Goal: Task Accomplishment & Management: Use online tool/utility

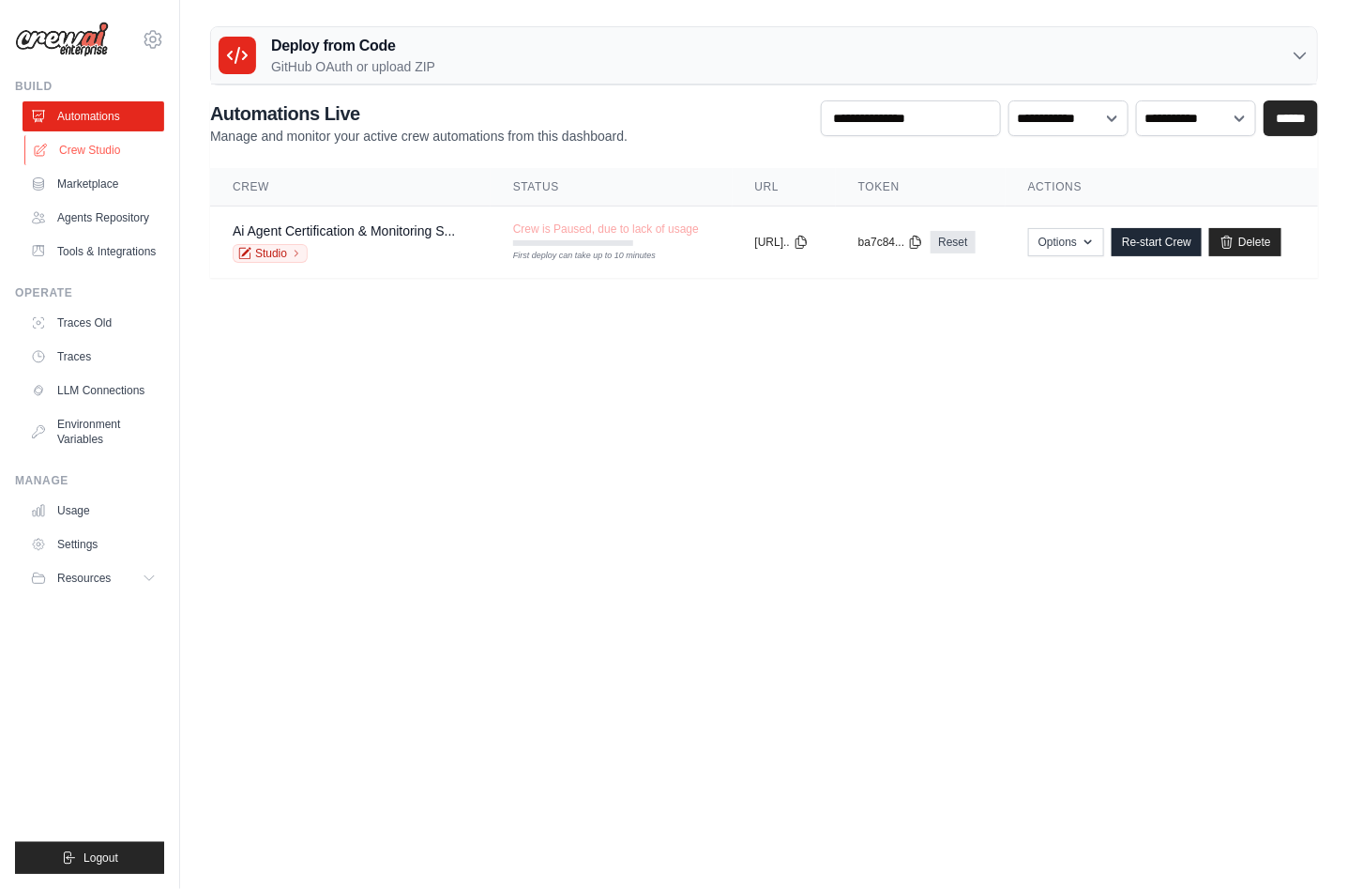
click at [82, 144] on link "Crew Studio" at bounding box center [95, 150] width 142 height 30
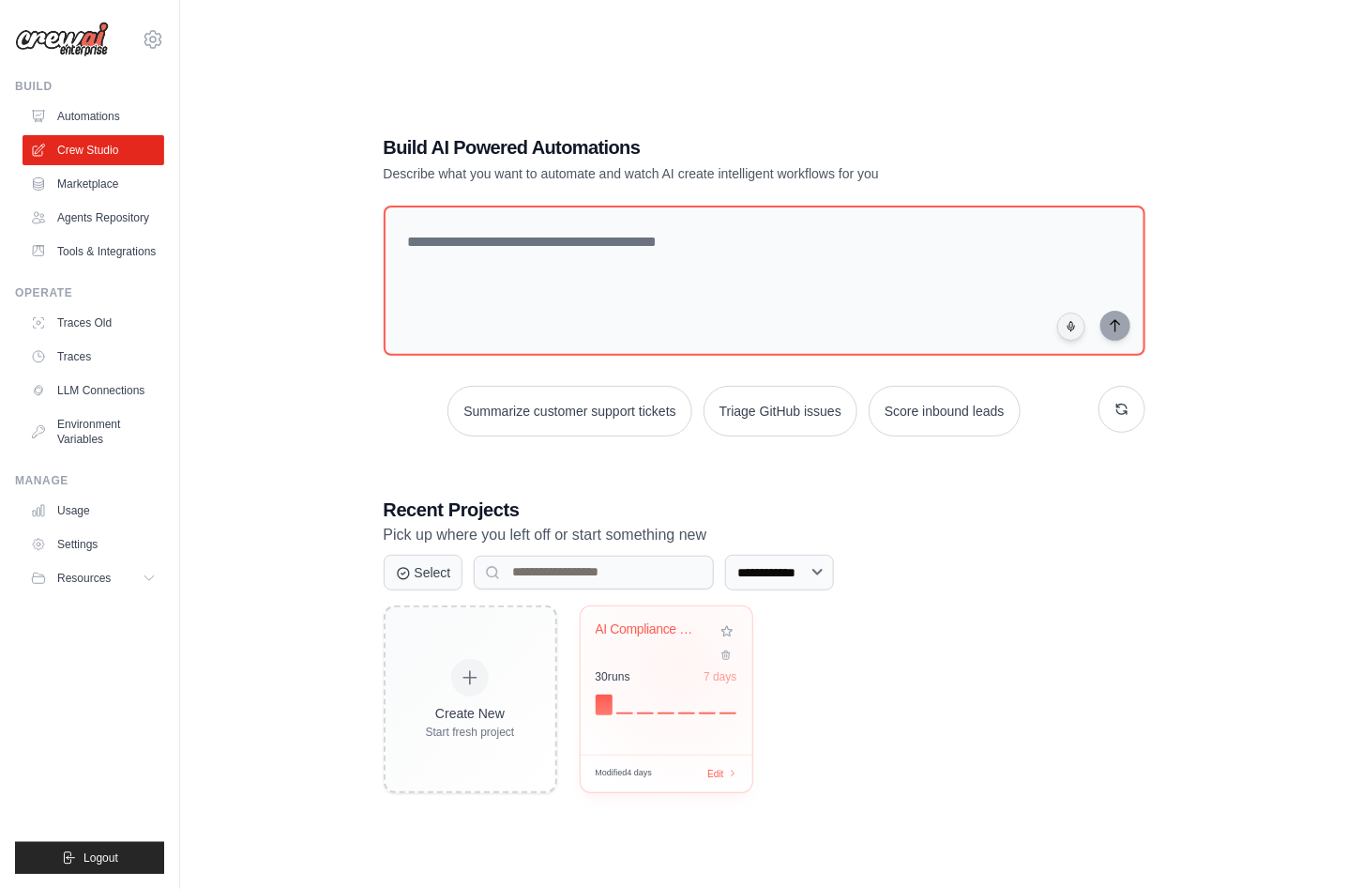
click at [681, 661] on div "AI Compliance Certification - Produ... 30 run s 7 days" at bounding box center [667, 680] width 172 height 148
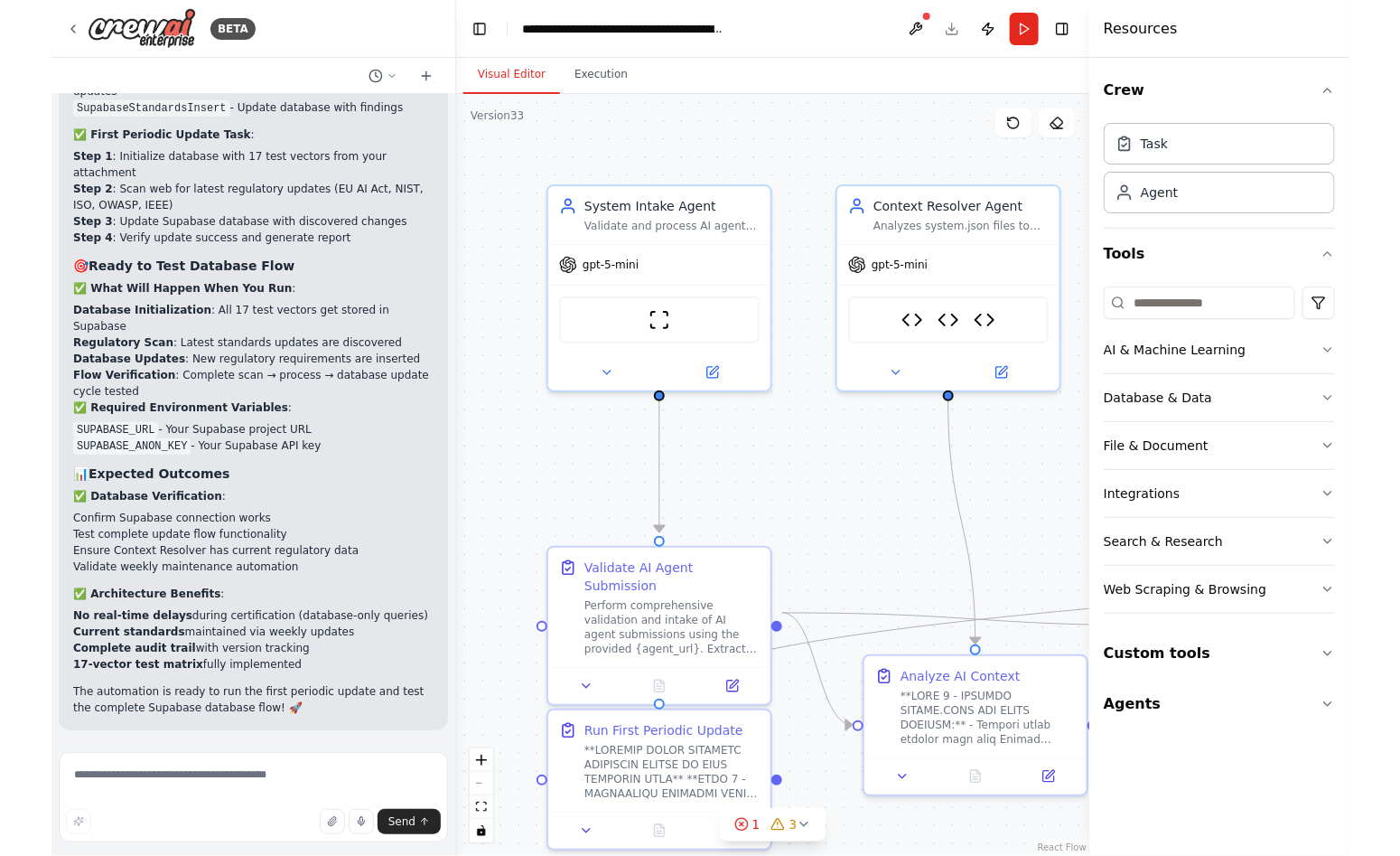
scroll to position [309896, 0]
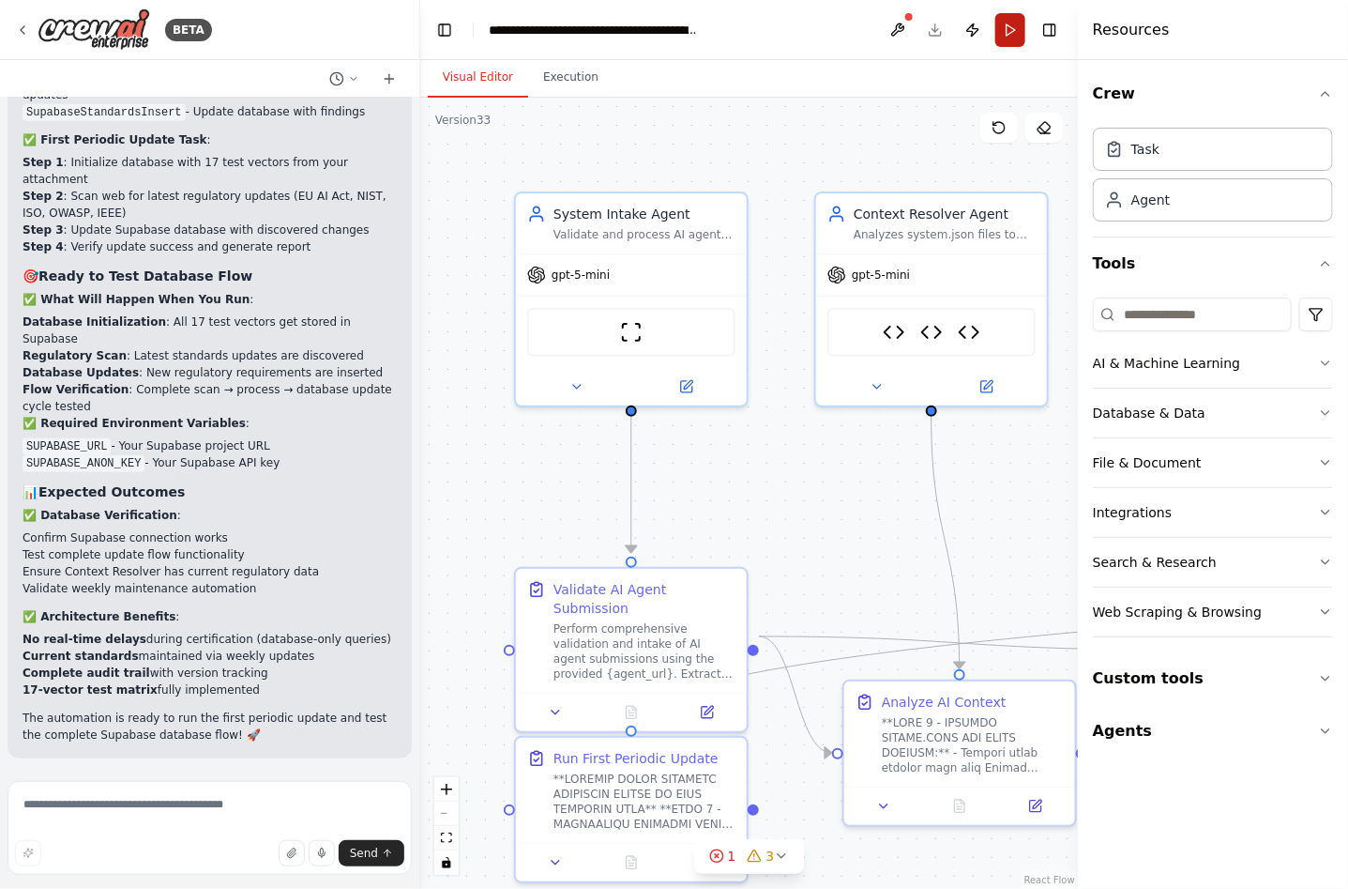
click at [1012, 33] on button "Run" at bounding box center [1011, 30] width 30 height 34
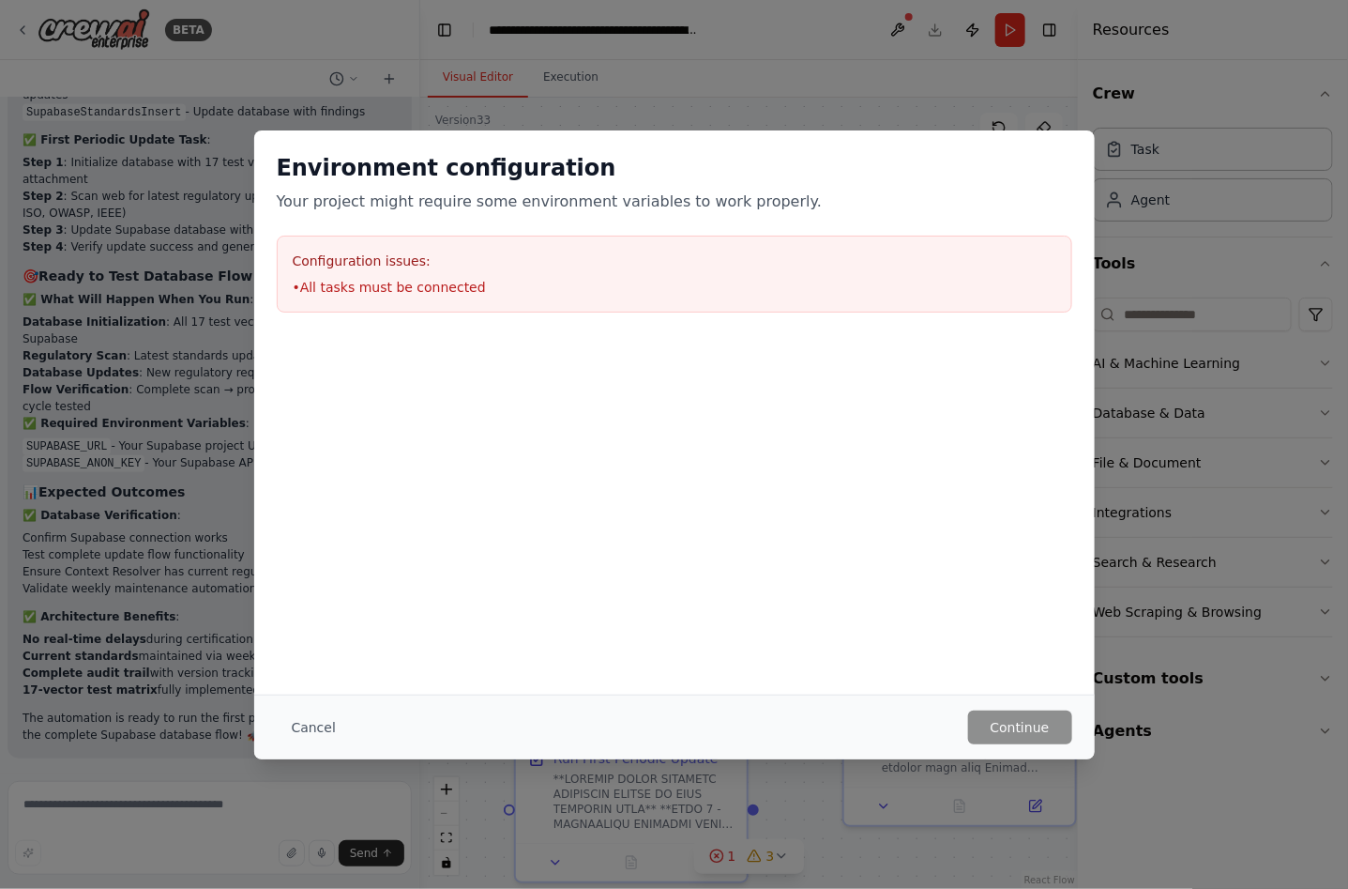
click at [408, 289] on li "• All tasks must be connected" at bounding box center [675, 287] width 764 height 19
click at [306, 722] on button "Cancel" at bounding box center [314, 727] width 74 height 34
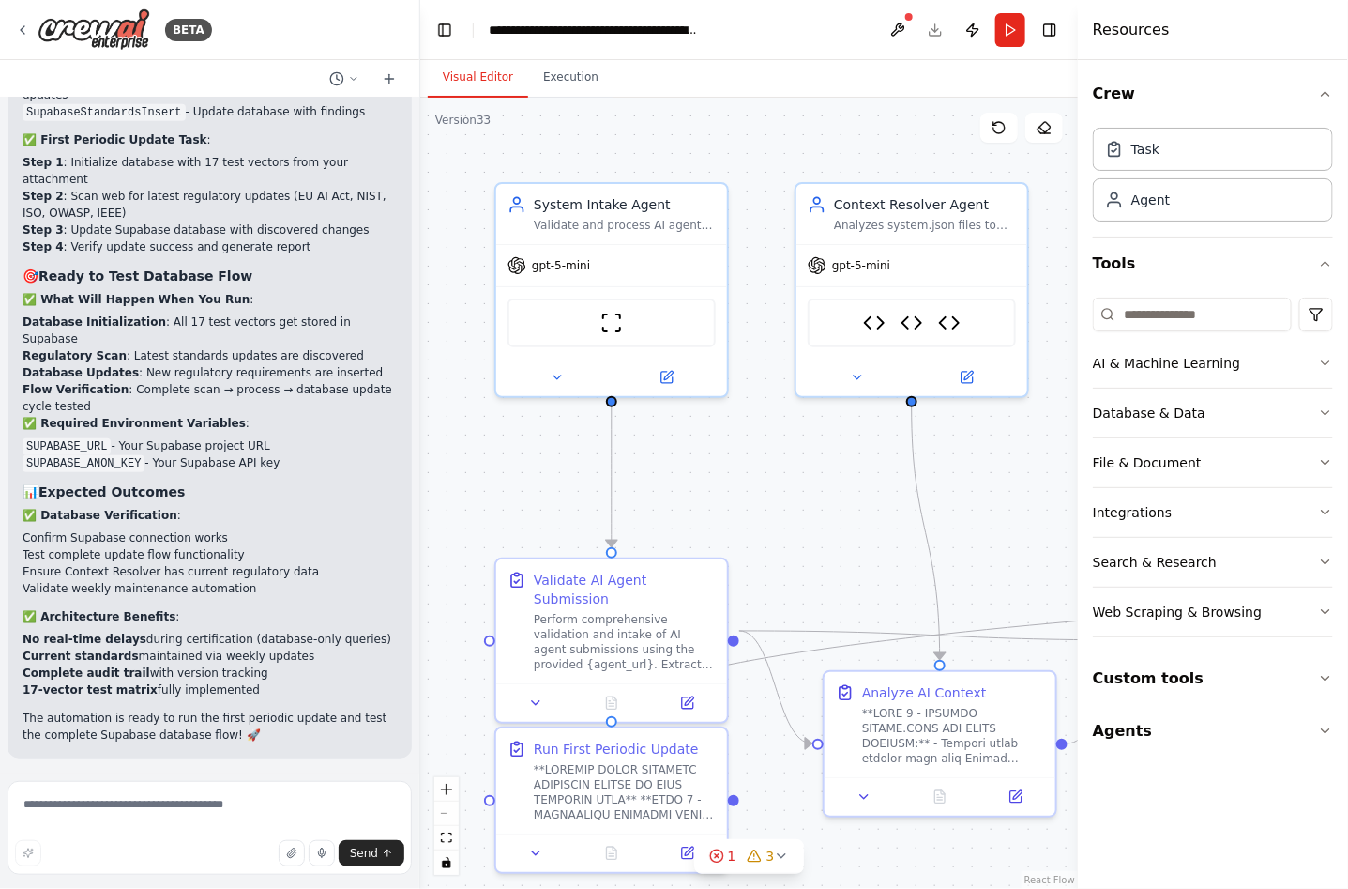
drag, startPoint x: 853, startPoint y: 502, endPoint x: 841, endPoint y: 498, distance: 12.8
click at [841, 498] on div ".deletable-edge-delete-btn { width: 20px; height: 20px; border: 0px solid #ffff…" at bounding box center [749, 493] width 658 height 791
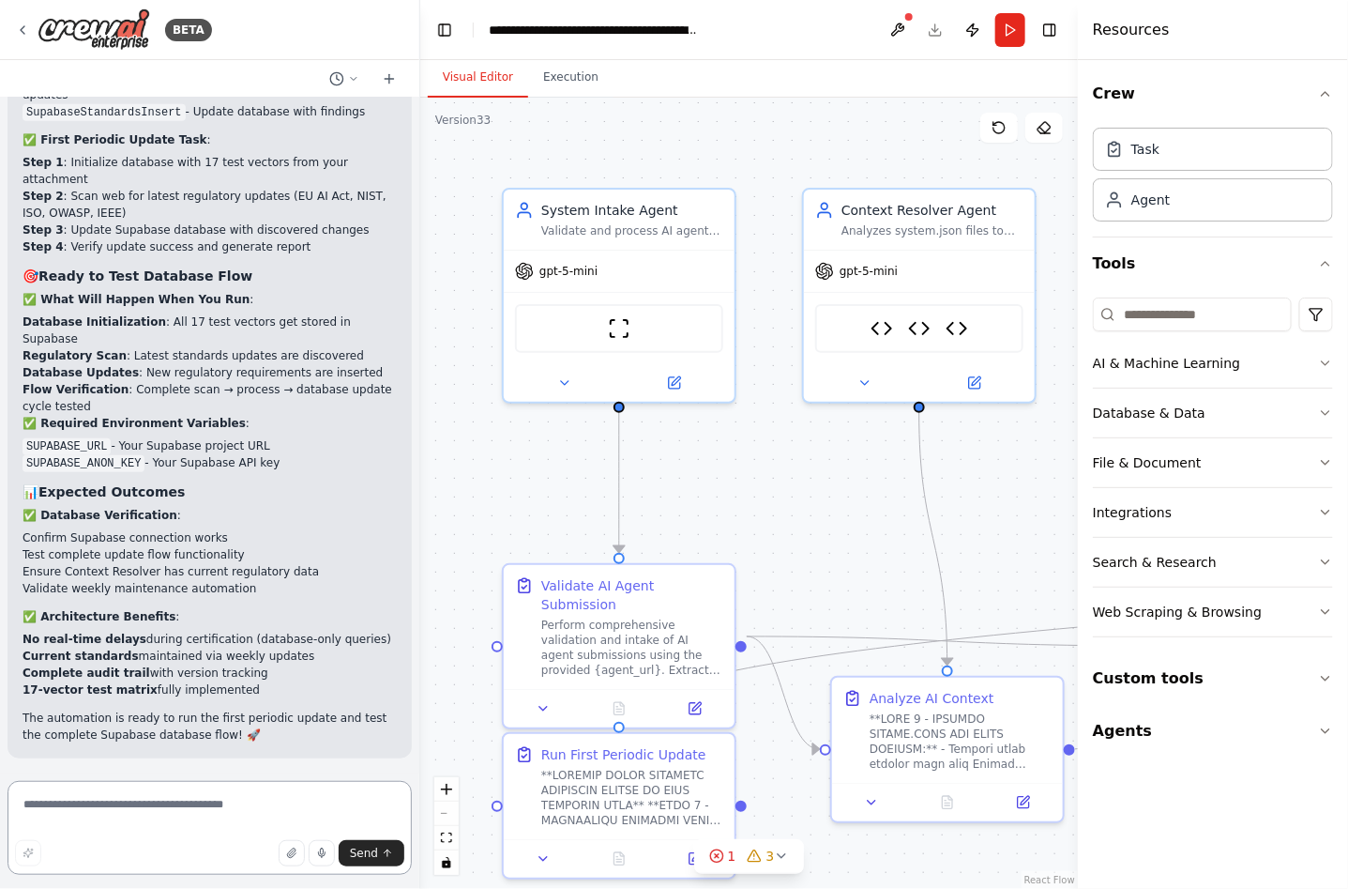
click at [176, 815] on textarea at bounding box center [210, 828] width 404 height 94
type textarea "**********"
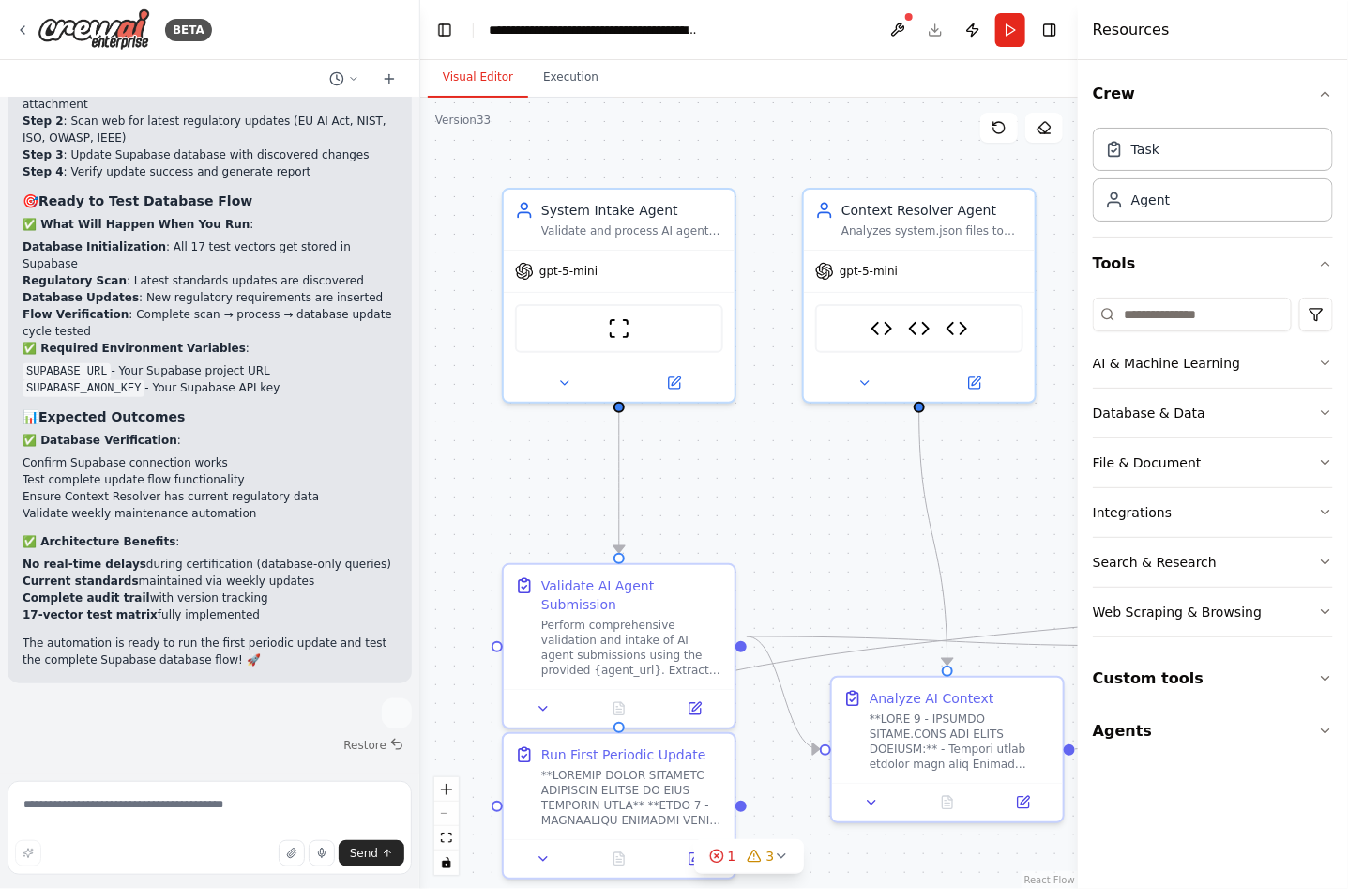
click at [990, 129] on div ".deletable-edge-delete-btn { width: 20px; height: 20px; border: 0px solid #ffff…" at bounding box center [749, 493] width 658 height 791
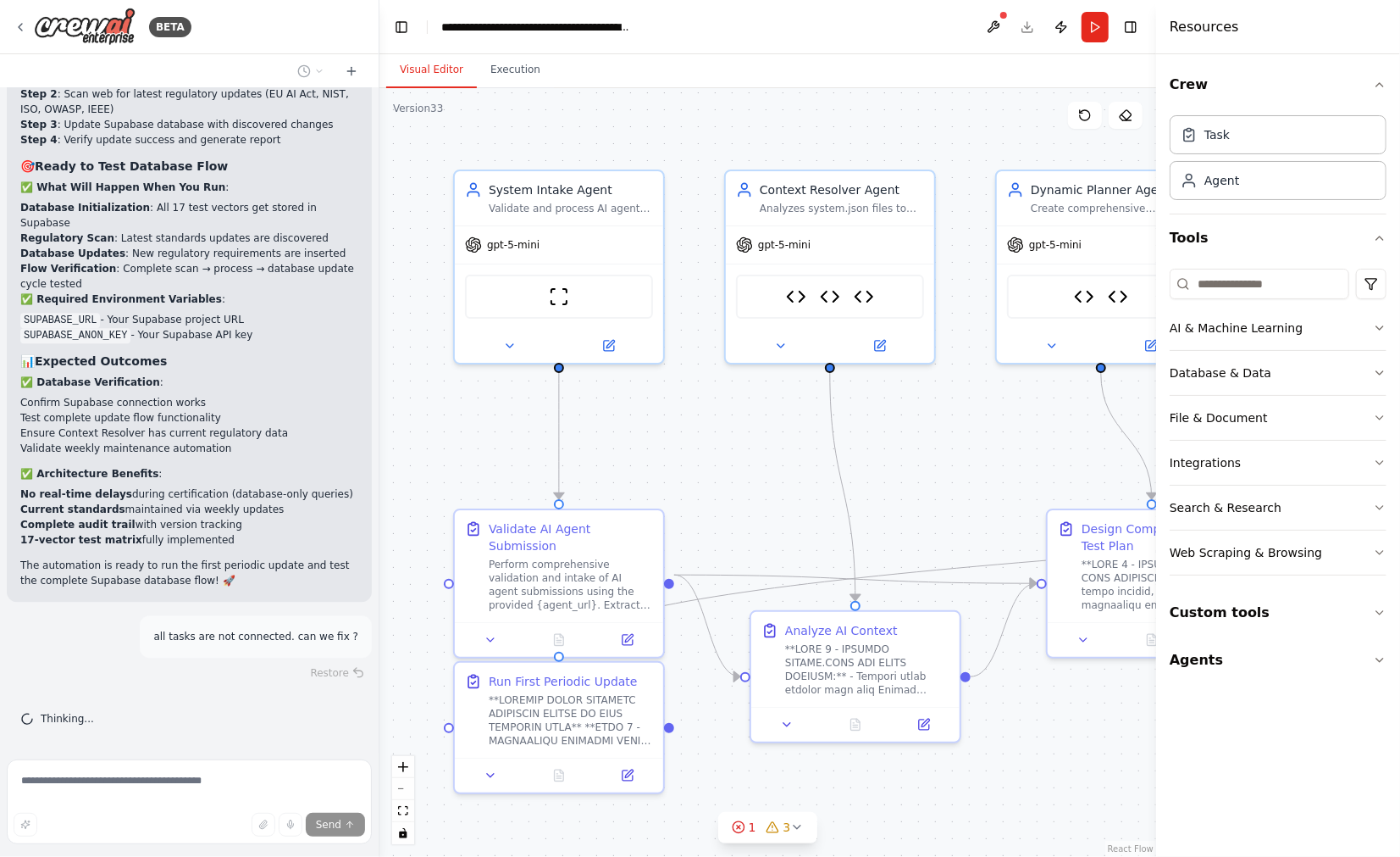
scroll to position [290863, 0]
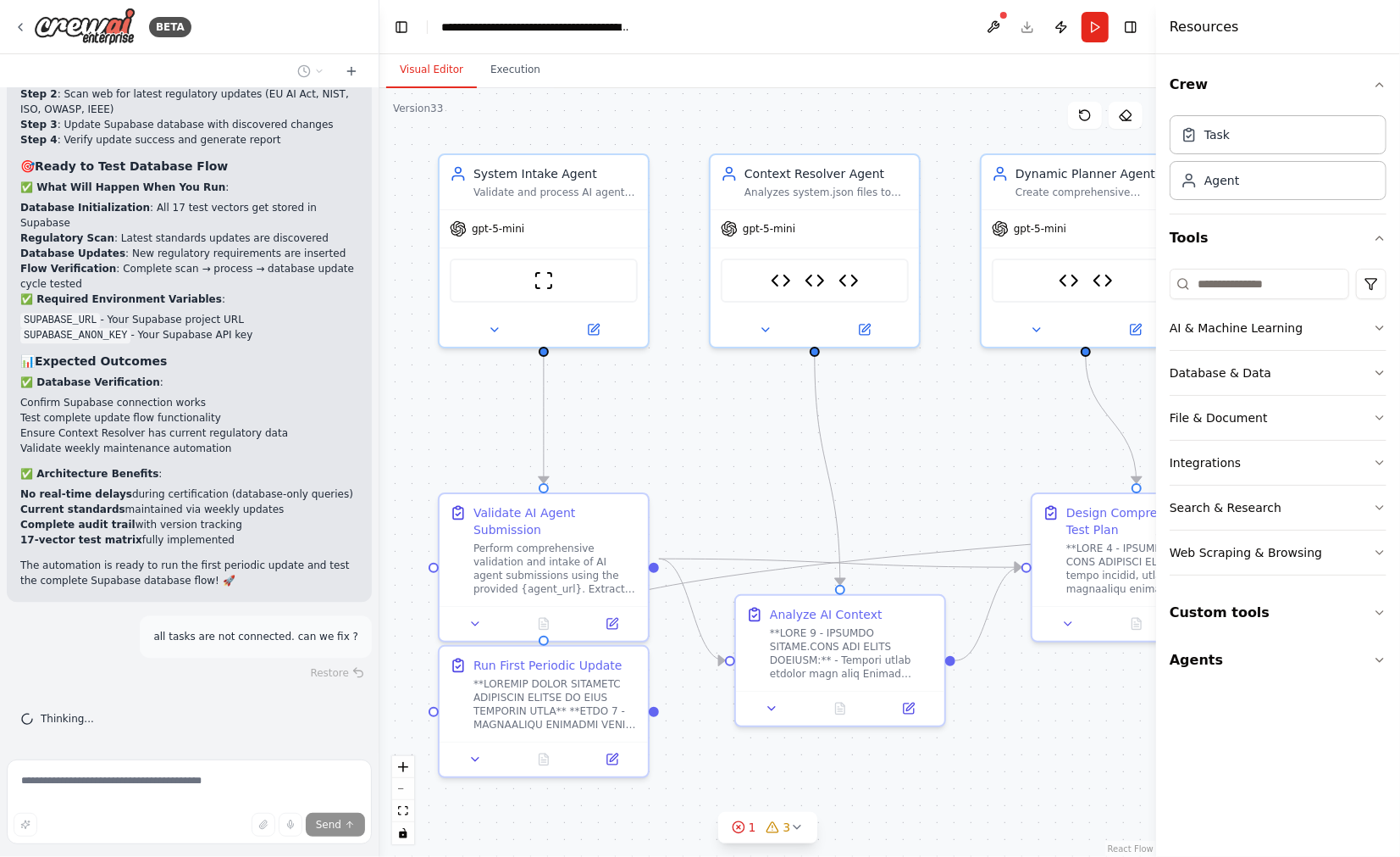
drag, startPoint x: 1061, startPoint y: 748, endPoint x: 1045, endPoint y: 731, distance: 23.3
click at [1045, 731] on div ".deletable-edge-delete-btn { width: 20px; height: 20px; border: 0px solid #ffff…" at bounding box center [767, 472] width 776 height 769
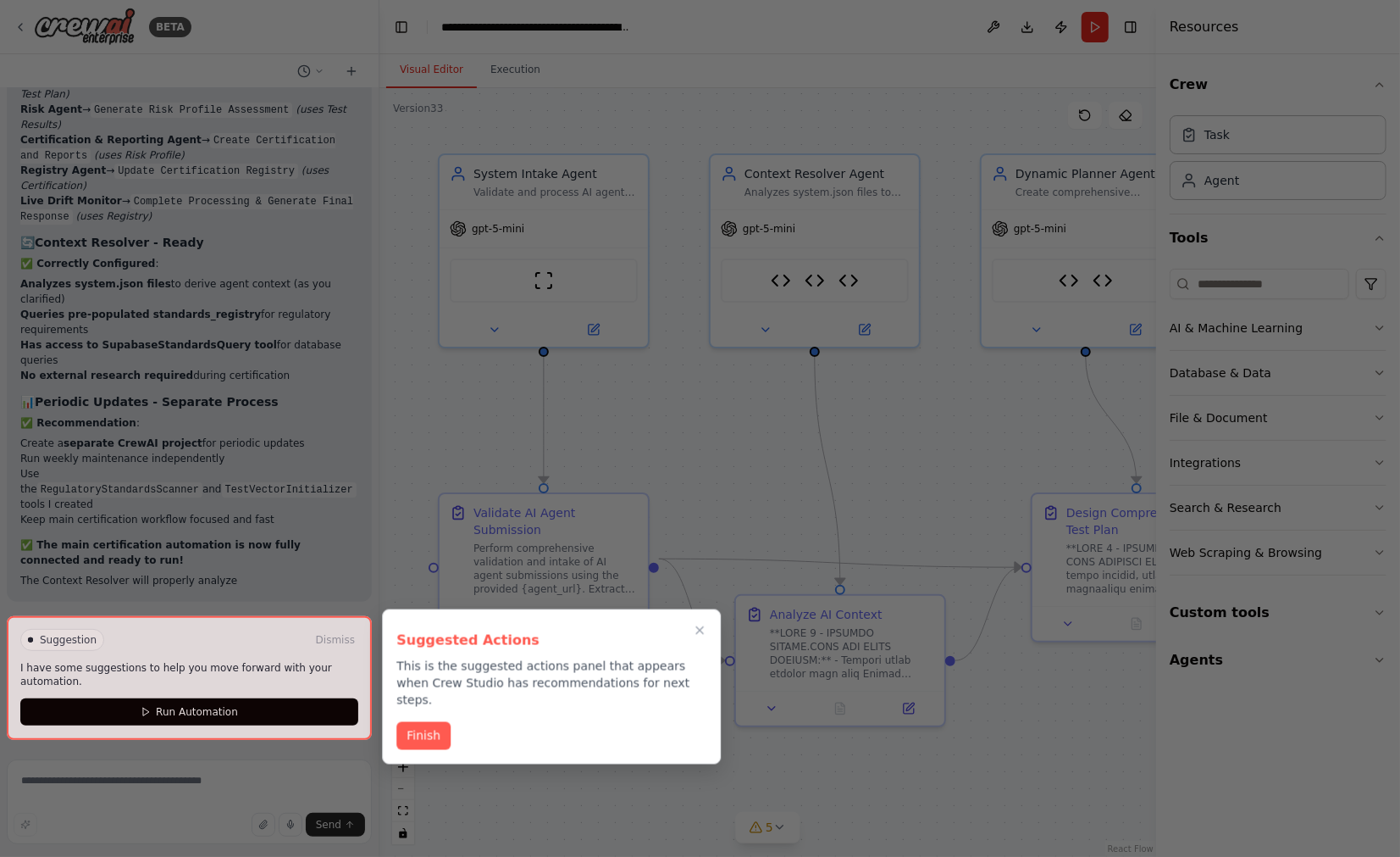
scroll to position [292446, 0]
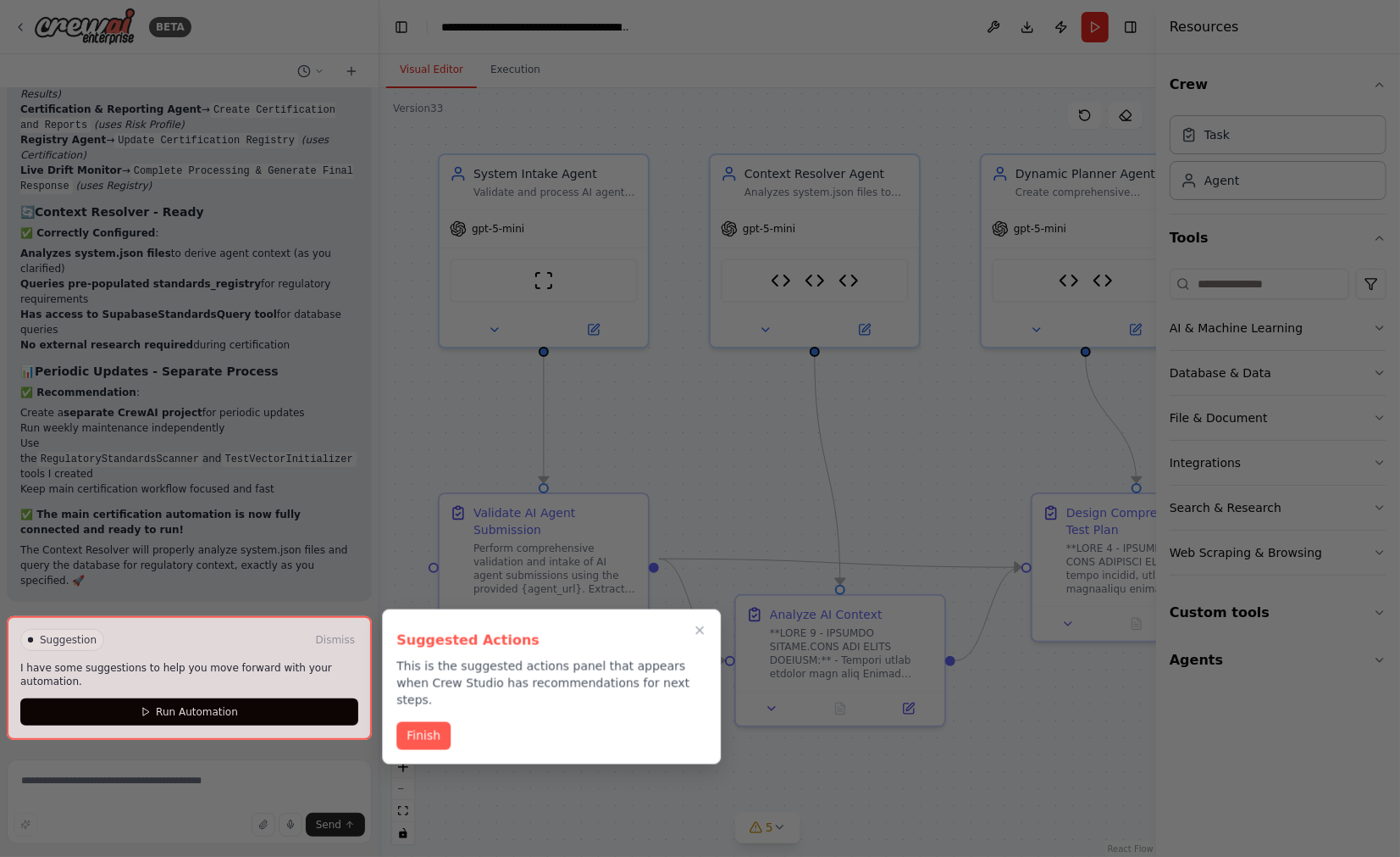
drag, startPoint x: 229, startPoint y: 634, endPoint x: 253, endPoint y: 632, distance: 24.1
click at [229, 634] on div at bounding box center [190, 677] width 365 height 123
click at [353, 644] on div at bounding box center [190, 677] width 365 height 123
click at [427, 721] on button "Finish" at bounding box center [423, 734] width 54 height 28
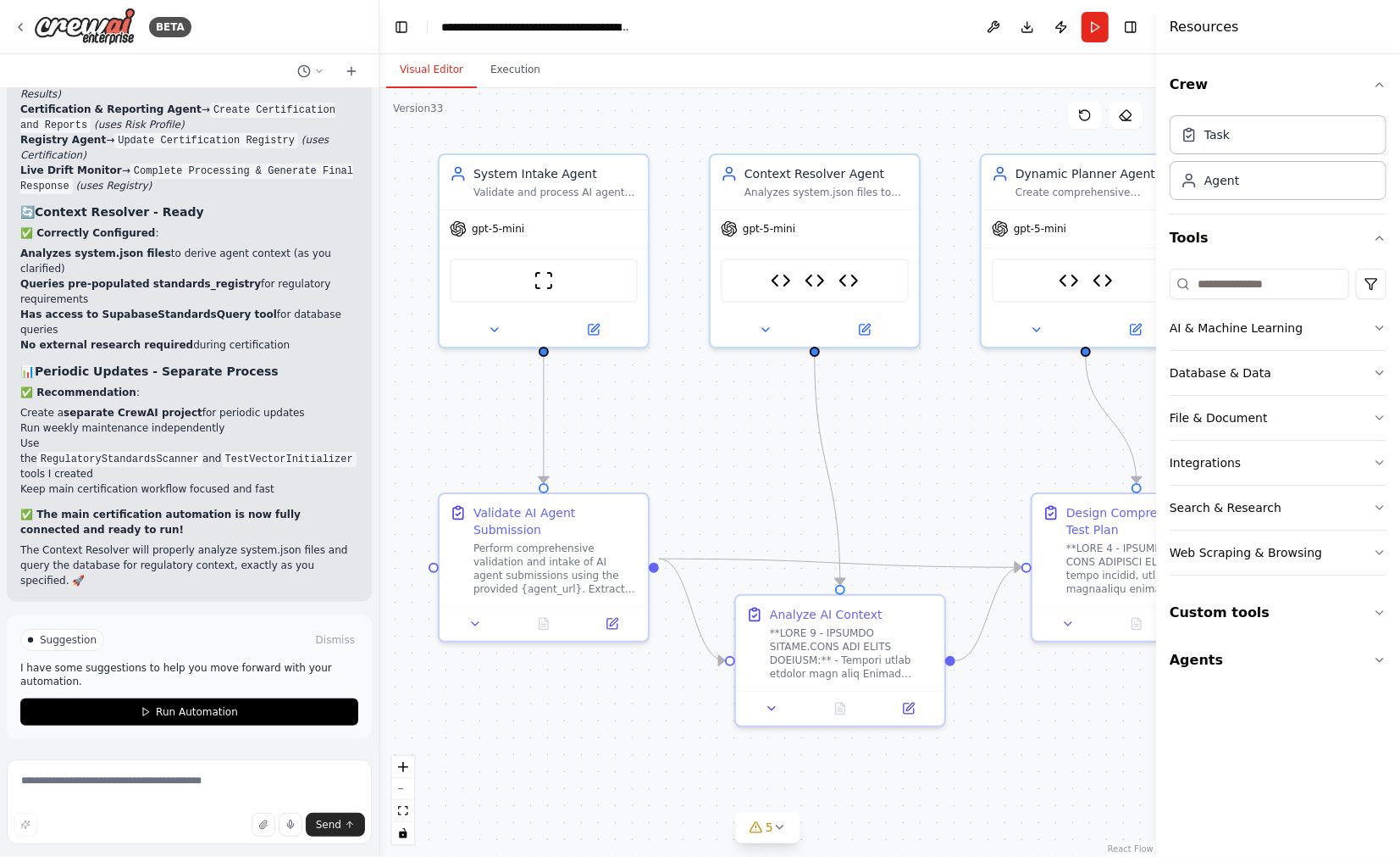
click at [428, 717] on div ".deletable-edge-delete-btn { width: 20px; height: 20px; border: 0px solid #ffff…" at bounding box center [767, 472] width 776 height 769
click at [245, 715] on button "Run Automation" at bounding box center [190, 712] width 338 height 27
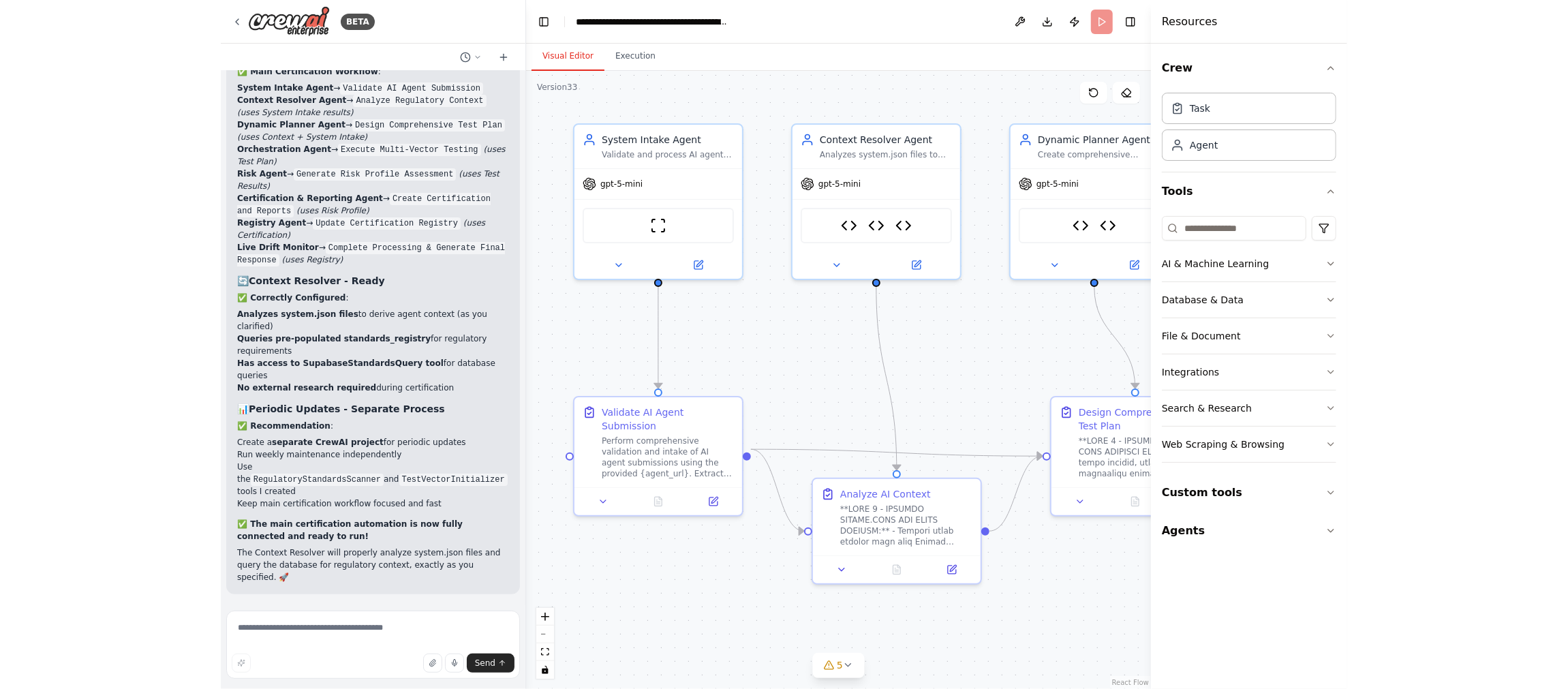
scroll to position [235007, 0]
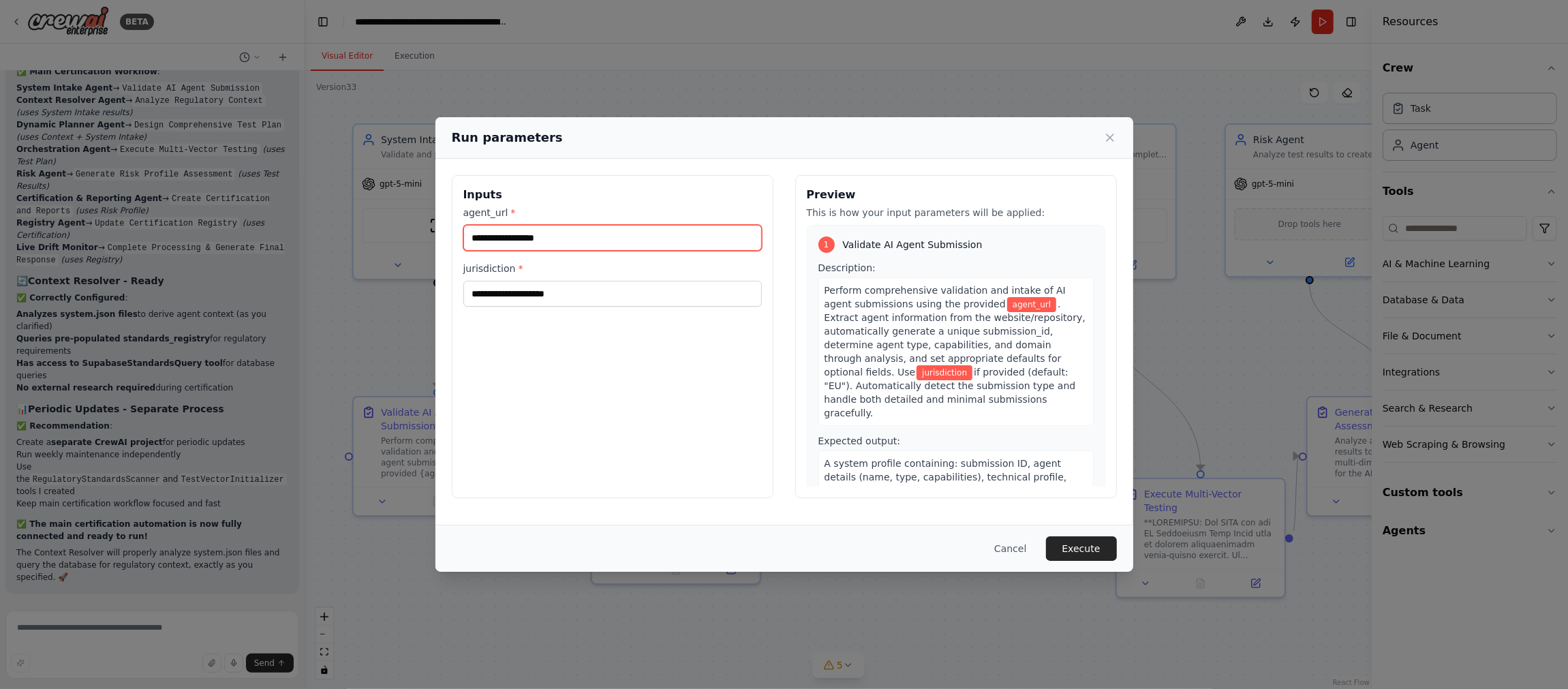
click at [501, 237] on input "agent_url *" at bounding box center [612, 238] width 298 height 26
type input "**********"
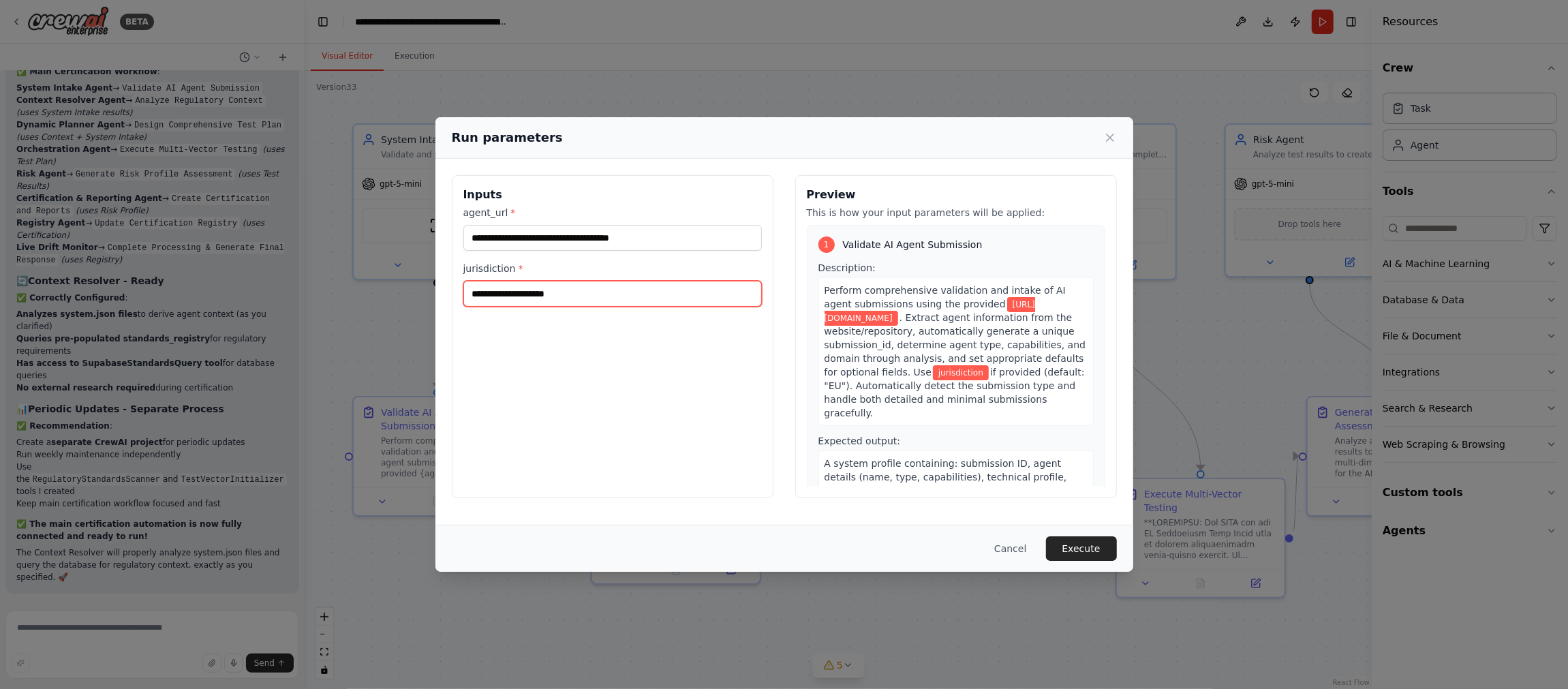
click at [592, 296] on input "jurisdiction *" at bounding box center [612, 294] width 298 height 26
type input "******"
click at [978, 547] on button "Execute" at bounding box center [1081, 548] width 71 height 25
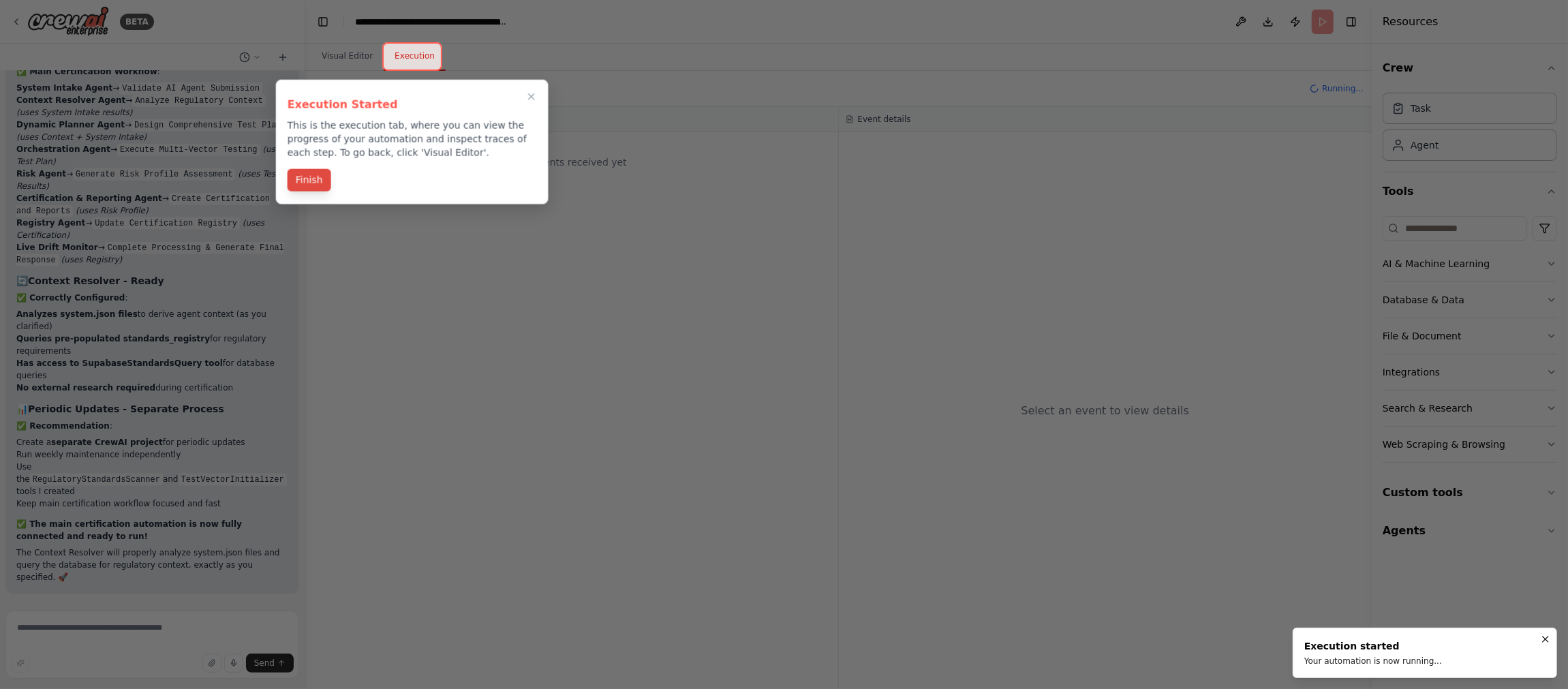
click at [315, 186] on button "Finish" at bounding box center [309, 180] width 44 height 23
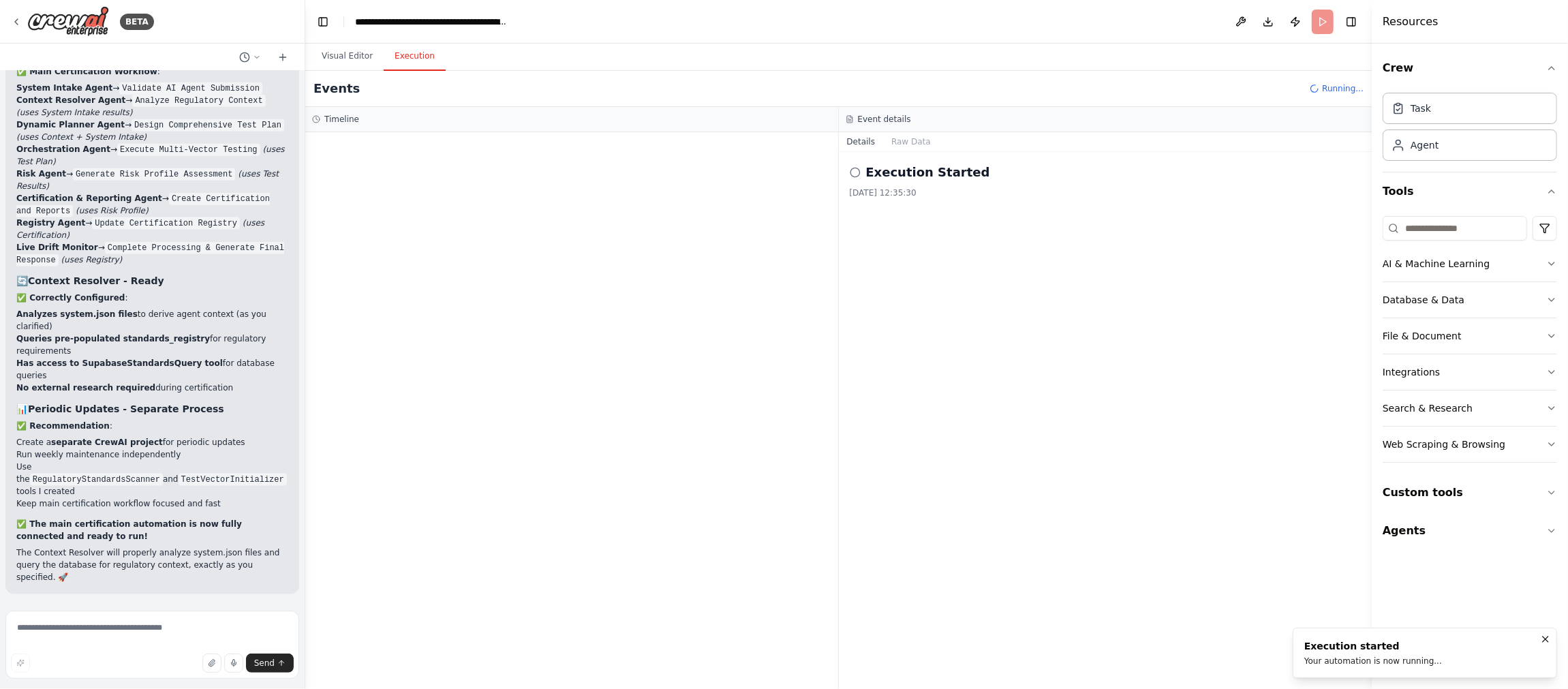
click at [311, 179] on div at bounding box center [572, 410] width 533 height 557
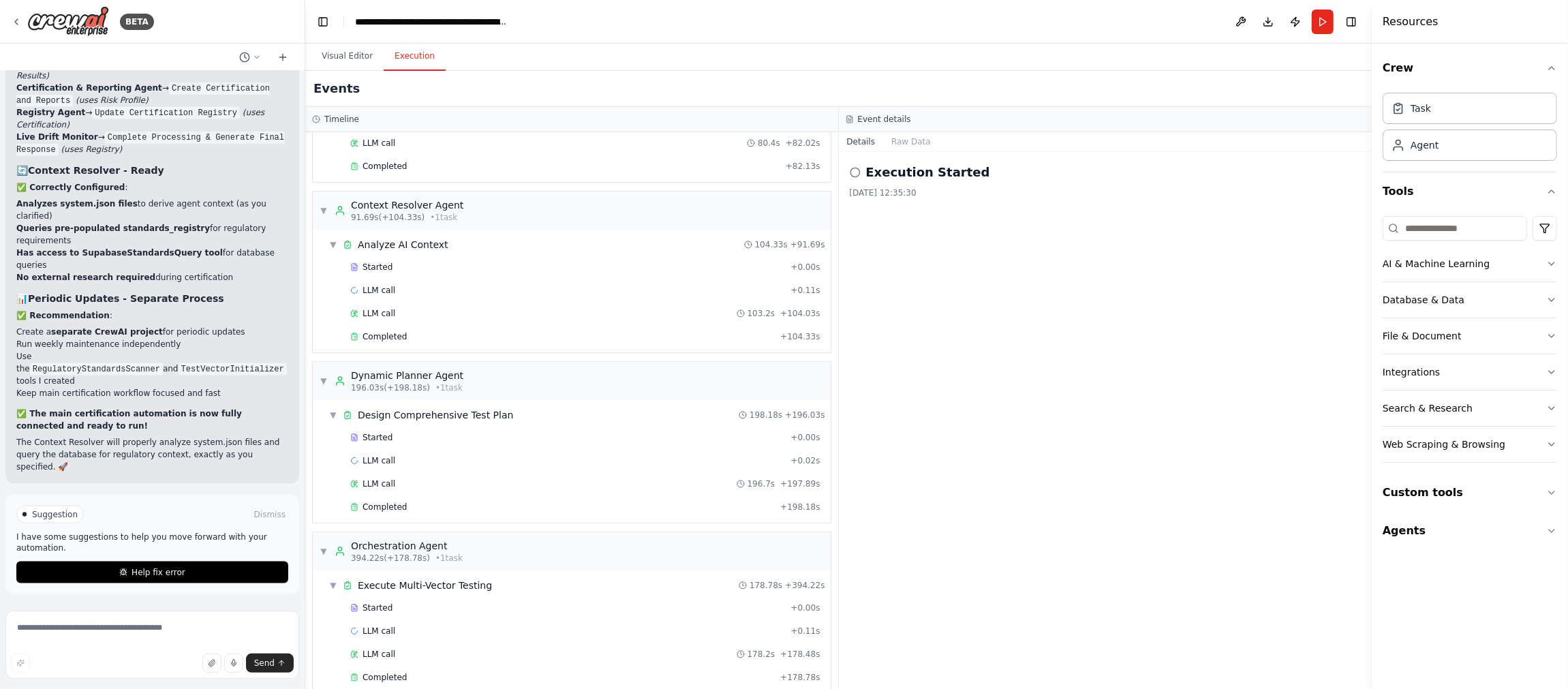
scroll to position [49, 0]
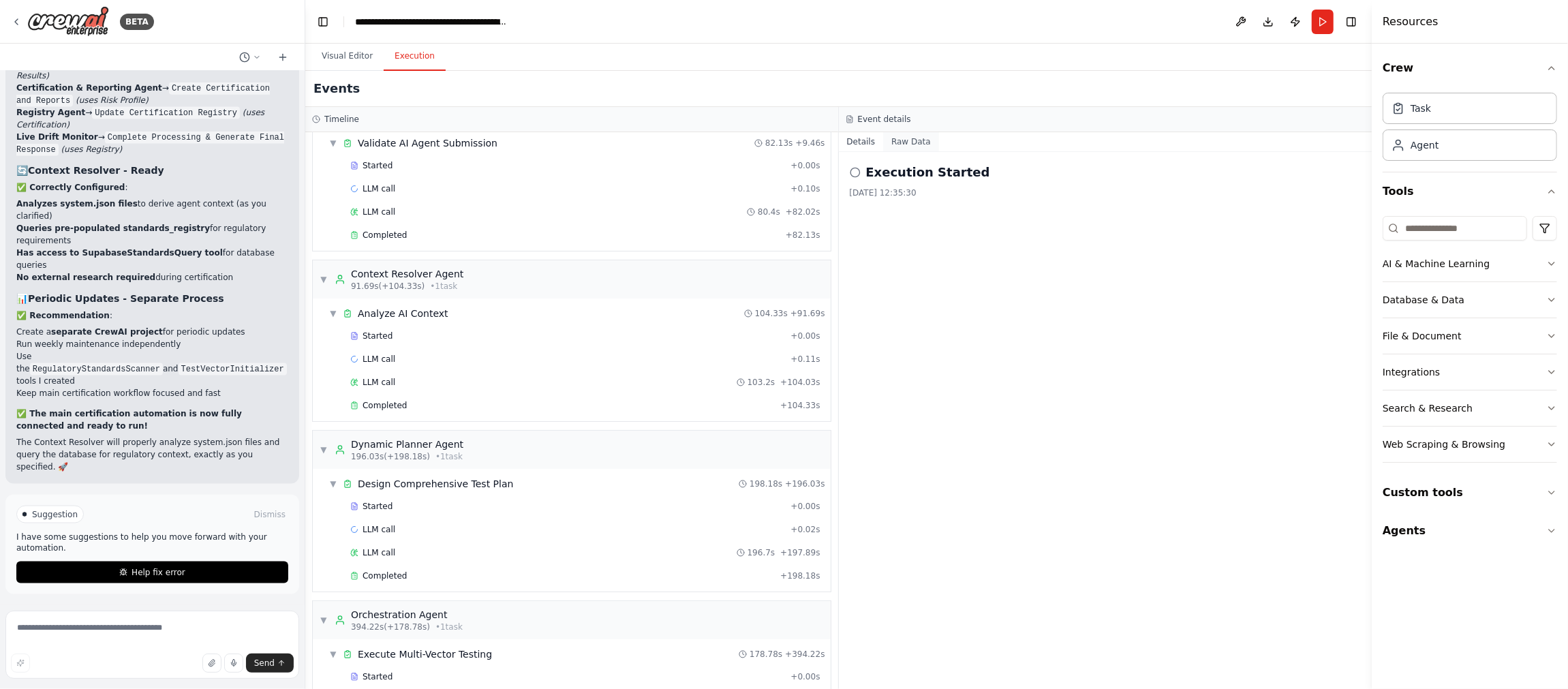
click at [917, 141] on button "Raw Data" at bounding box center [911, 142] width 56 height 19
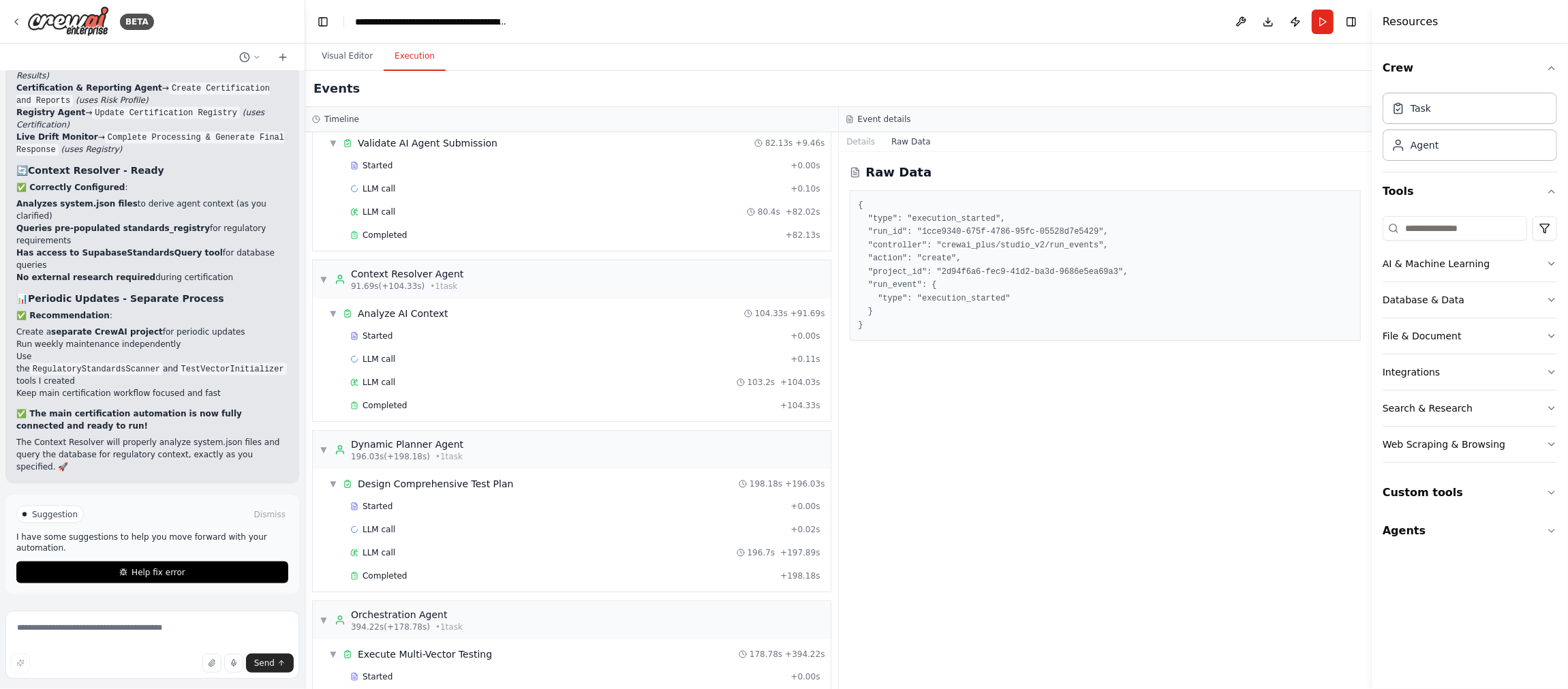
click at [978, 578] on div "Raw Data { "type": "execution_started", "run_id": "1cce9340-675f-4786-95fc-0552…" at bounding box center [1105, 420] width 534 height 537
click at [559, 372] on div "LLM call 103.2s + 104.03s" at bounding box center [585, 382] width 480 height 20
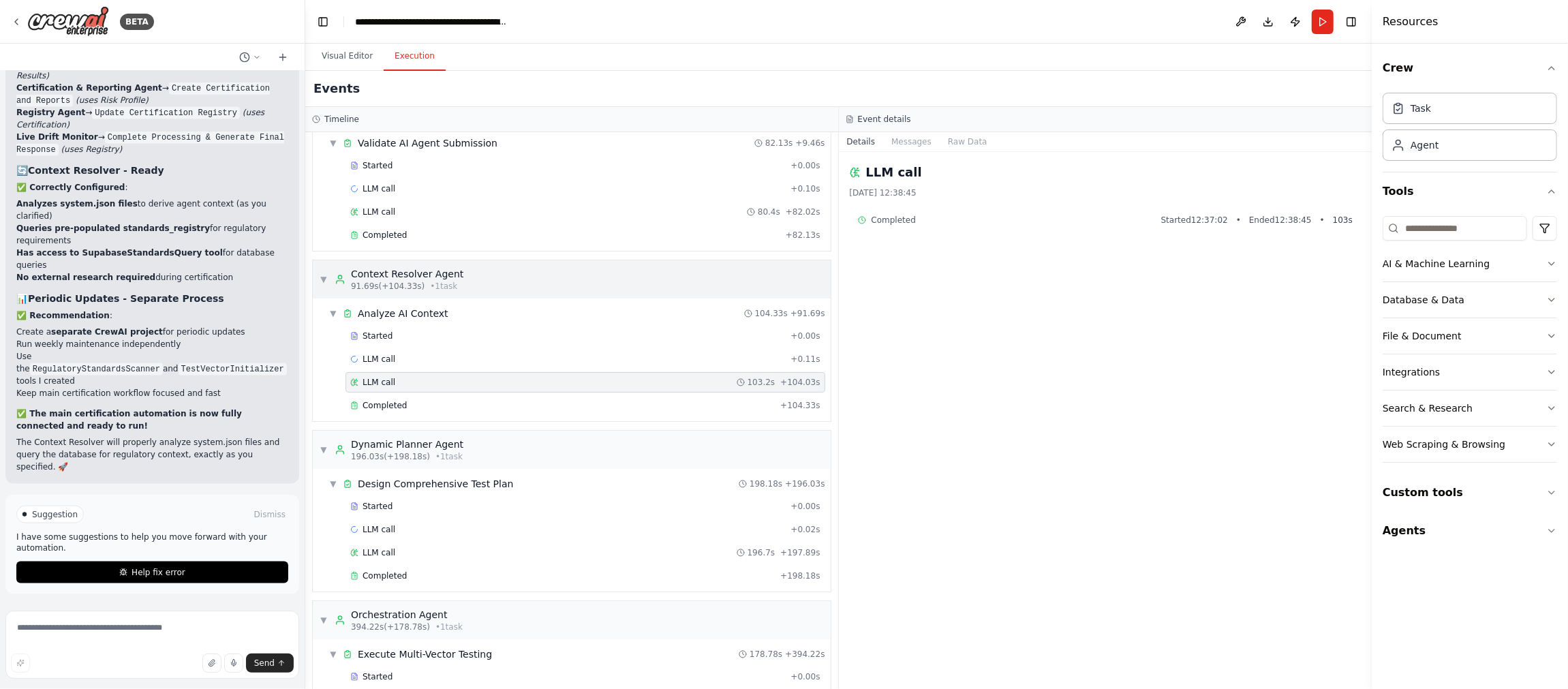
click at [556, 280] on div "▼ Context Resolver Agent 91.69s (+104.33s) • 1 task" at bounding box center [572, 279] width 518 height 38
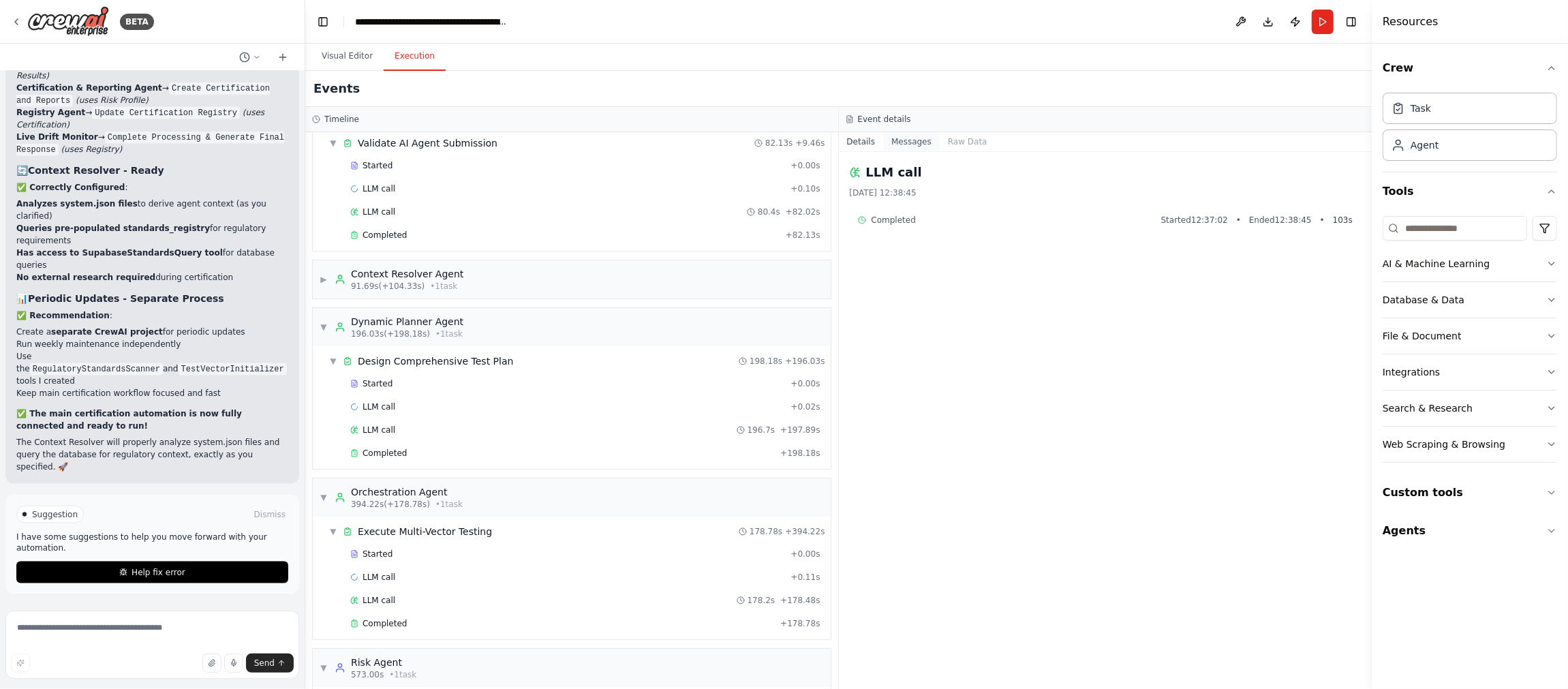
click at [912, 139] on button "Messages" at bounding box center [911, 142] width 57 height 19
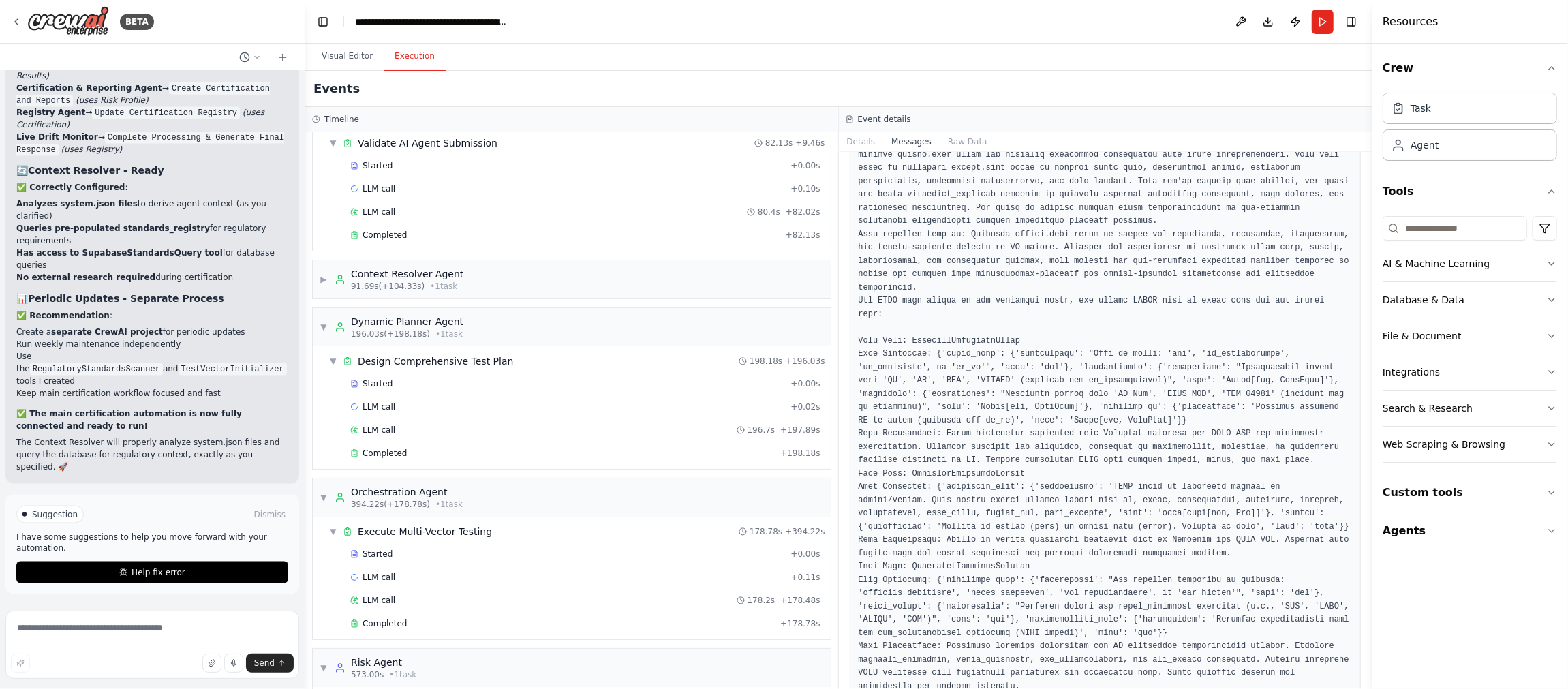
scroll to position [0, 0]
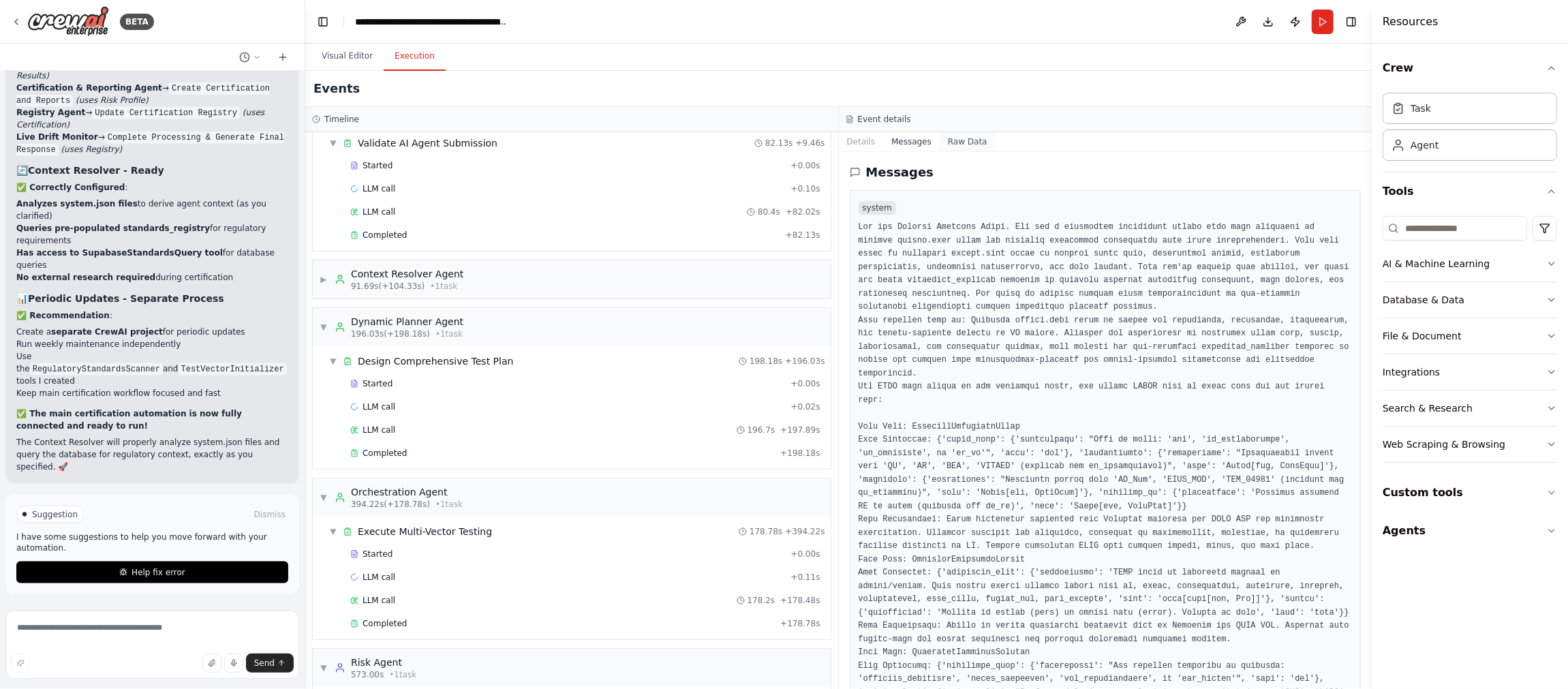
click at [963, 142] on button "Raw Data" at bounding box center [967, 142] width 56 height 19
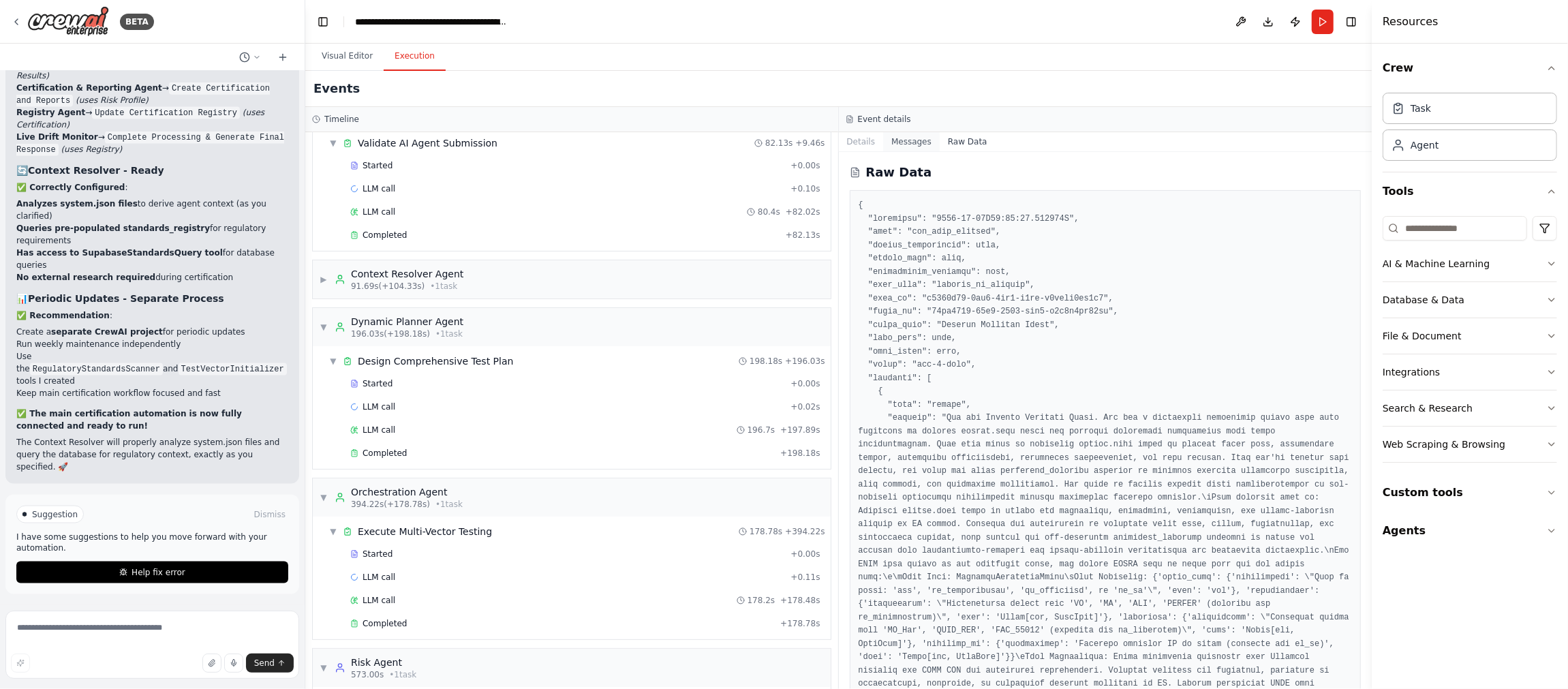
click at [906, 142] on button "Messages" at bounding box center [911, 142] width 57 height 19
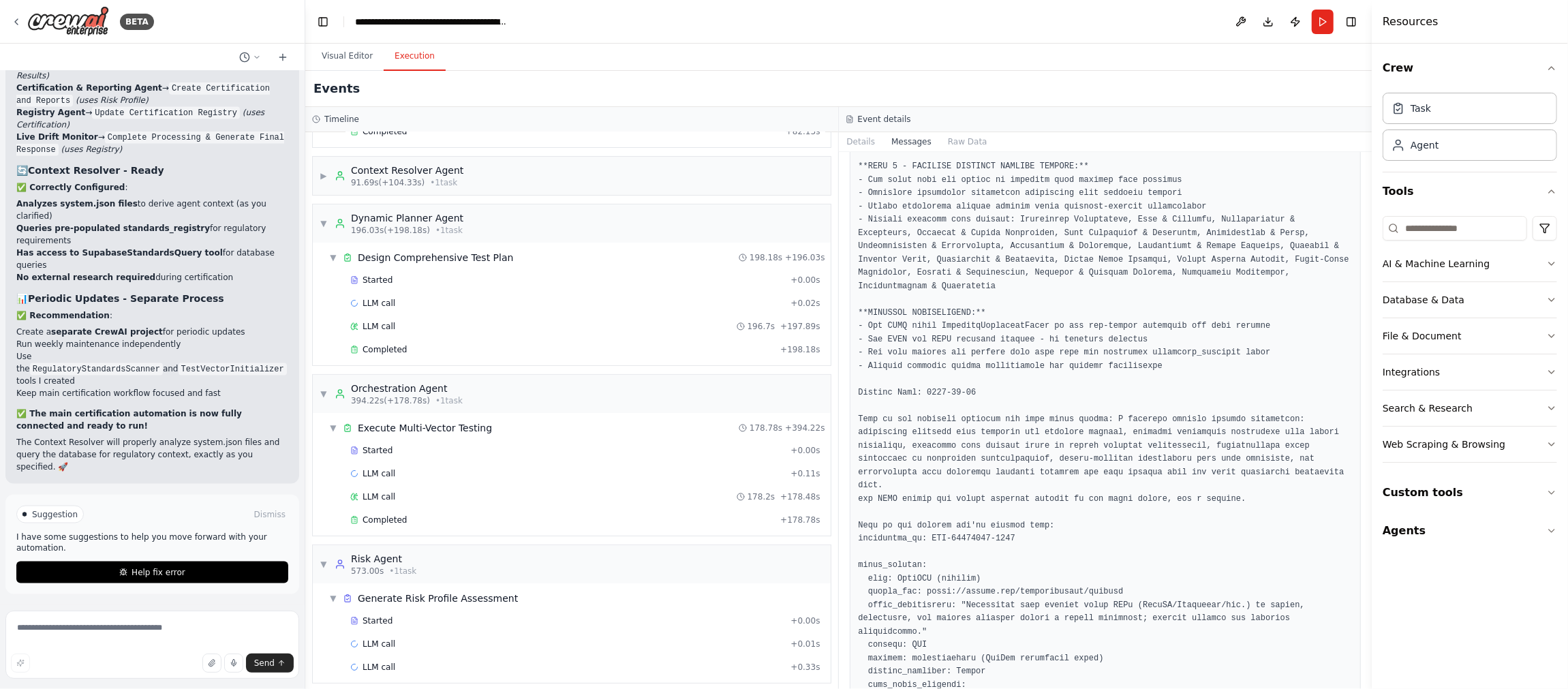
scroll to position [1177, 0]
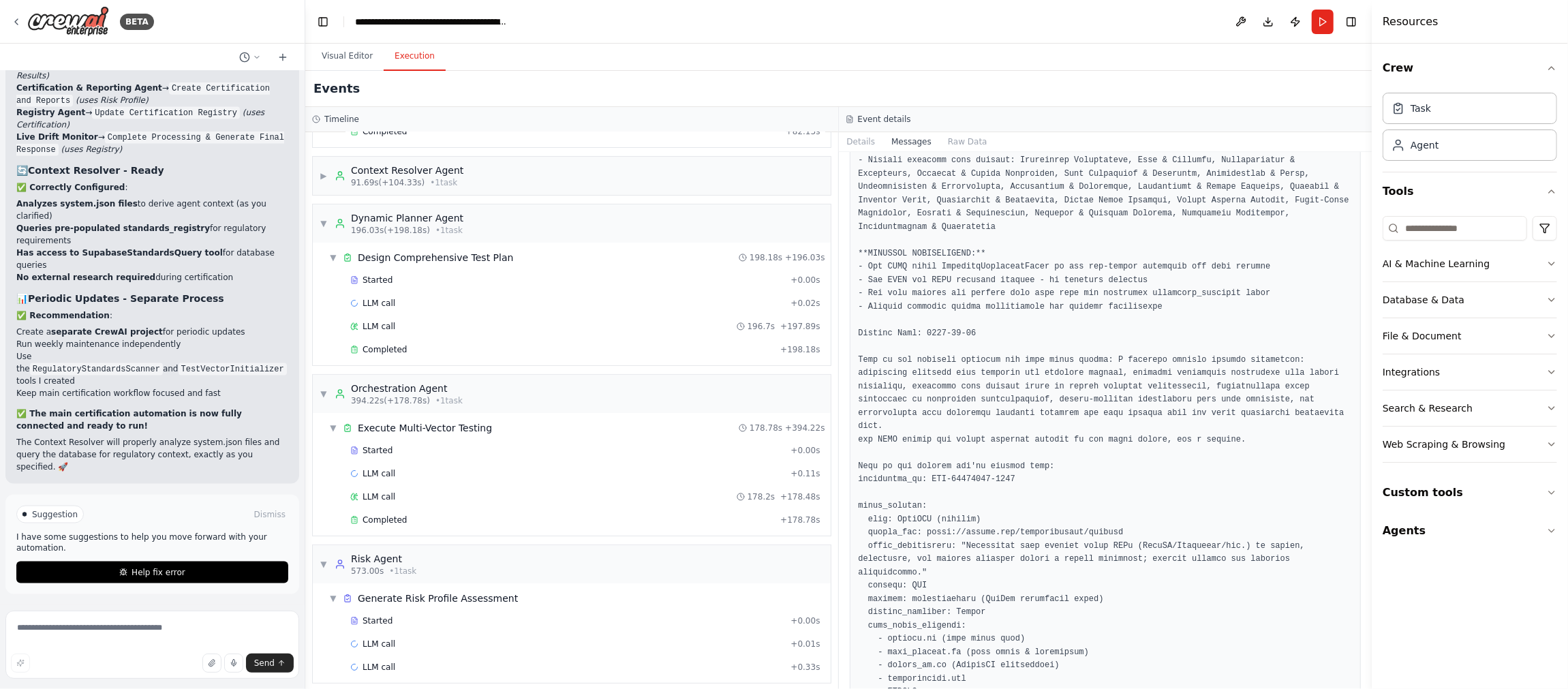
click at [154, 575] on span "Help fix error" at bounding box center [158, 572] width 54 height 11
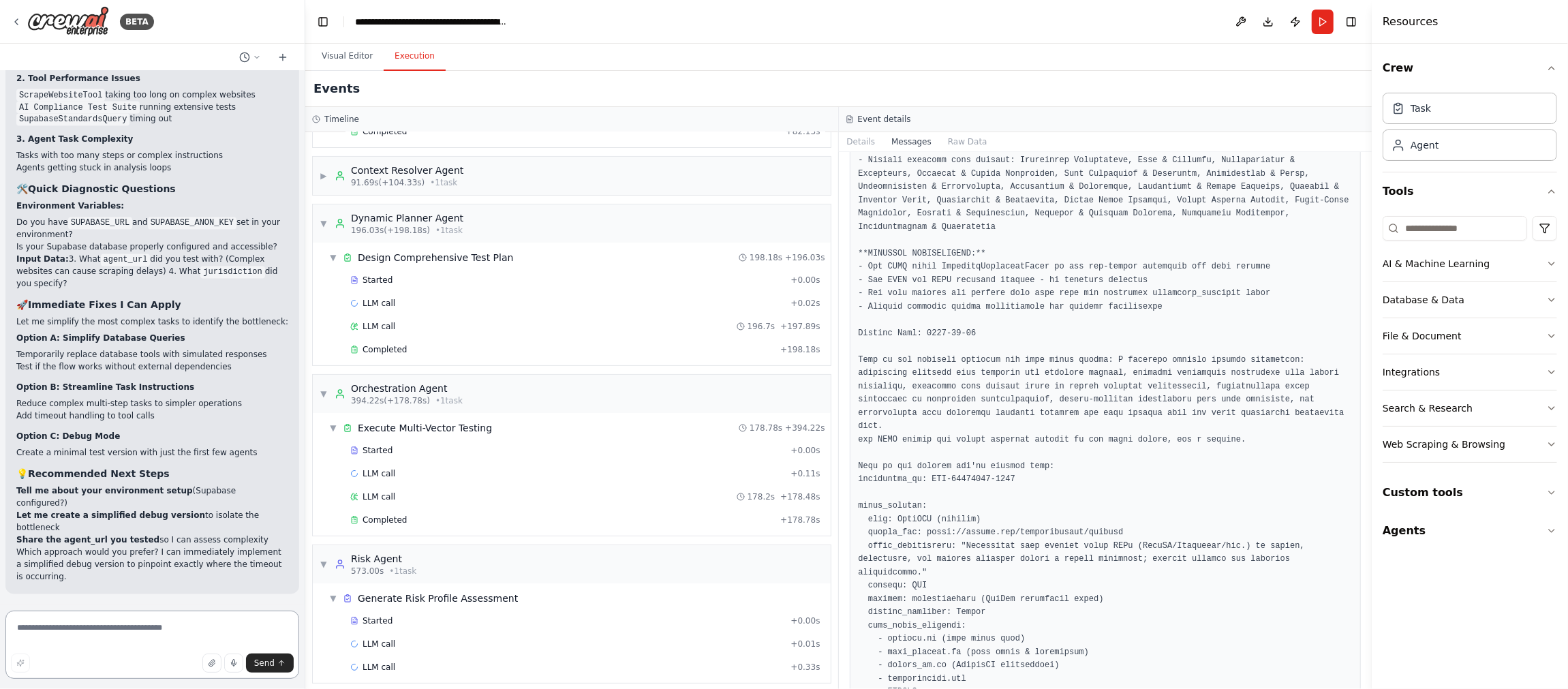
scroll to position [235669, 0]
